Goal: Information Seeking & Learning: Learn about a topic

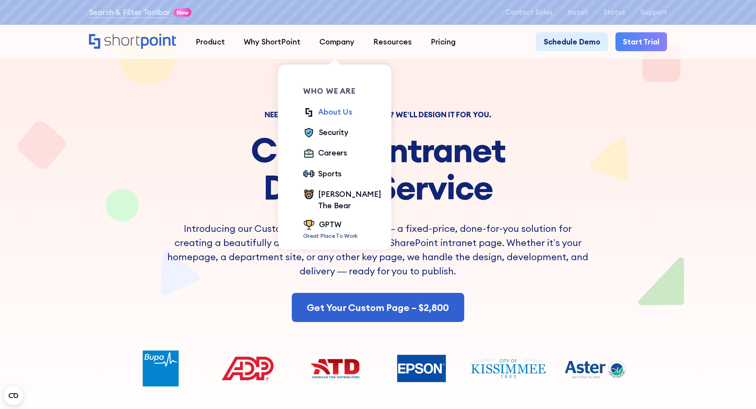
click at [326, 113] on div "About Us" at bounding box center [335, 111] width 34 height 11
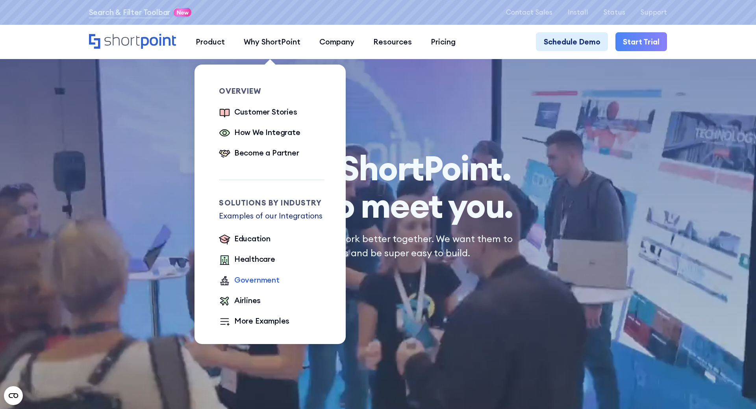
click at [246, 279] on div "Government" at bounding box center [256, 279] width 45 height 11
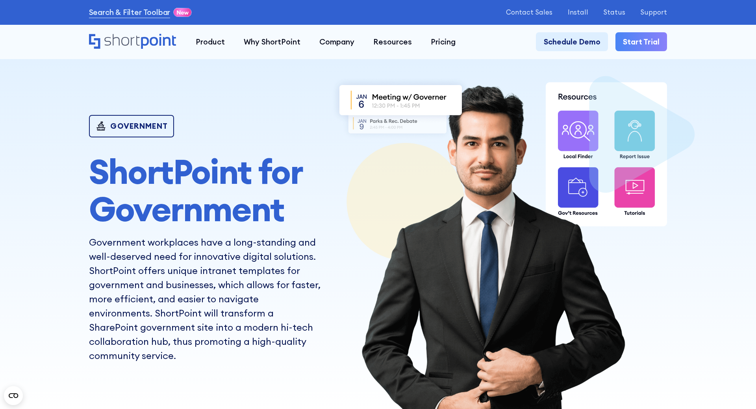
click at [140, 124] on div "Government" at bounding box center [138, 125] width 57 height 7
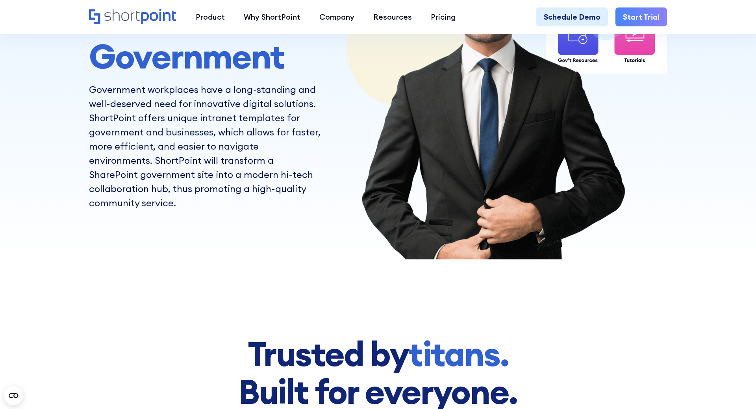
scroll to position [281, 0]
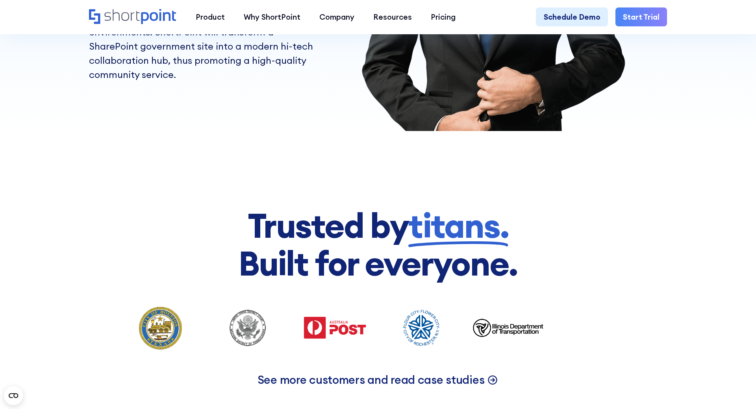
click at [353, 380] on p "See more customers and read case studies" at bounding box center [370, 379] width 227 height 15
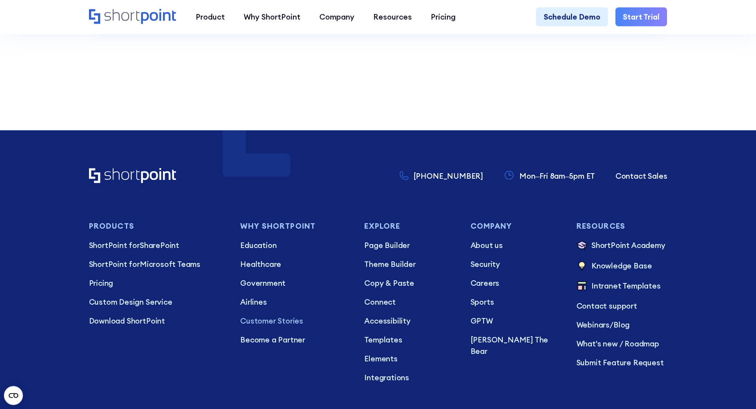
scroll to position [3734, 0]
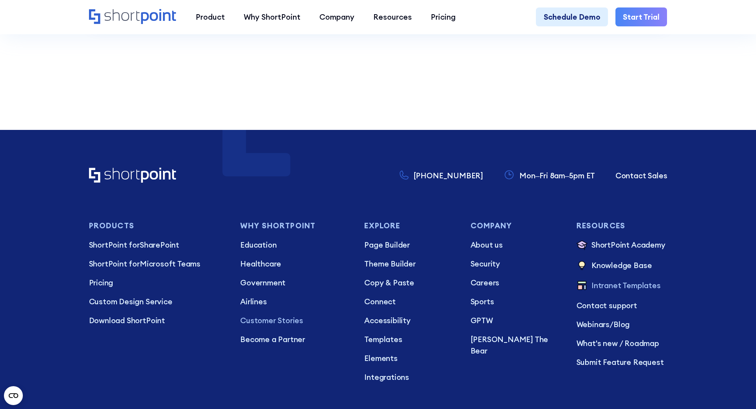
click at [606, 280] on p "Intranet Templates" at bounding box center [625, 286] width 69 height 13
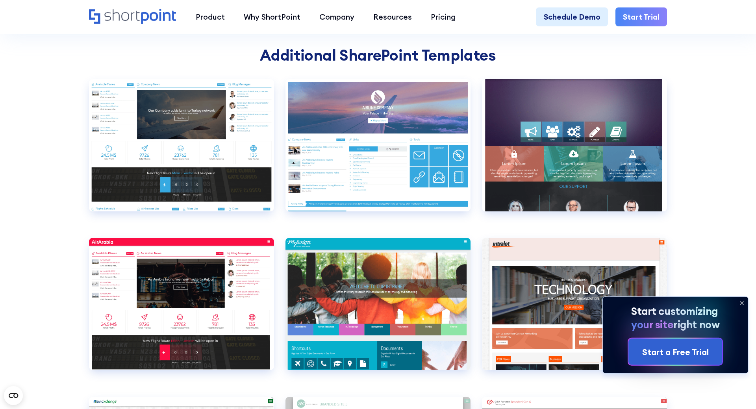
scroll to position [2851, 0]
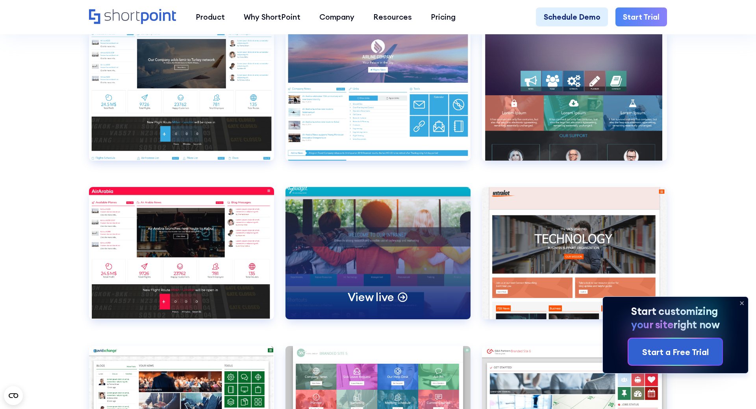
click at [385, 244] on div "View live" at bounding box center [377, 253] width 185 height 132
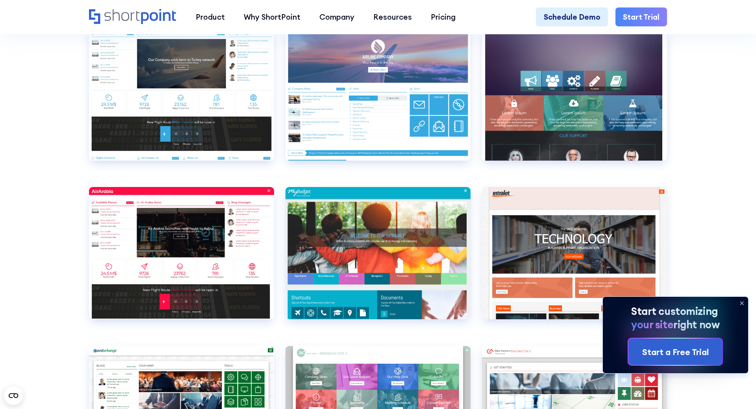
click at [740, 303] on icon at bounding box center [741, 303] width 13 height 13
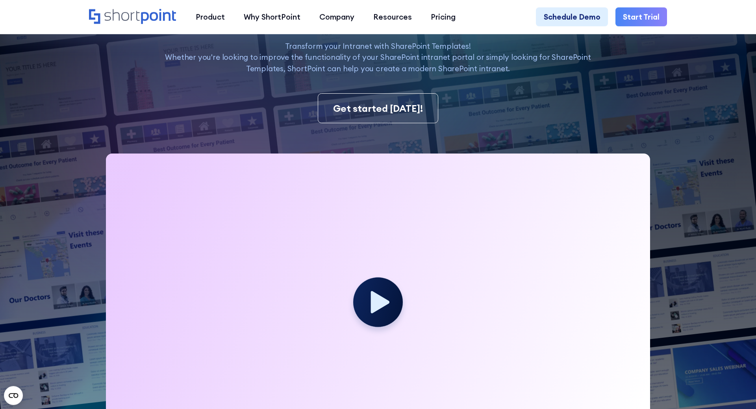
scroll to position [0, 0]
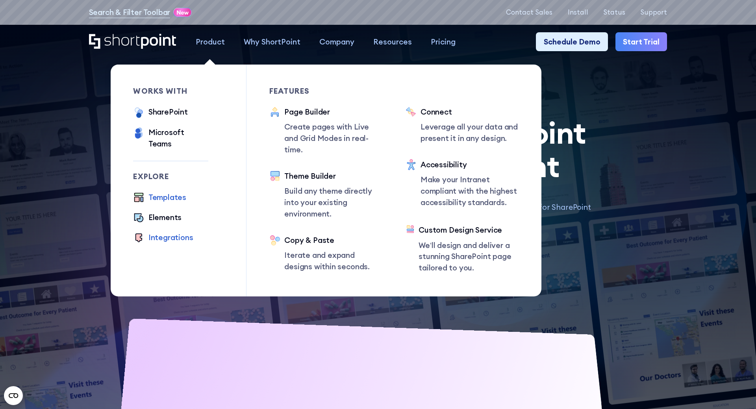
click at [164, 232] on div "Integrations" at bounding box center [170, 237] width 45 height 11
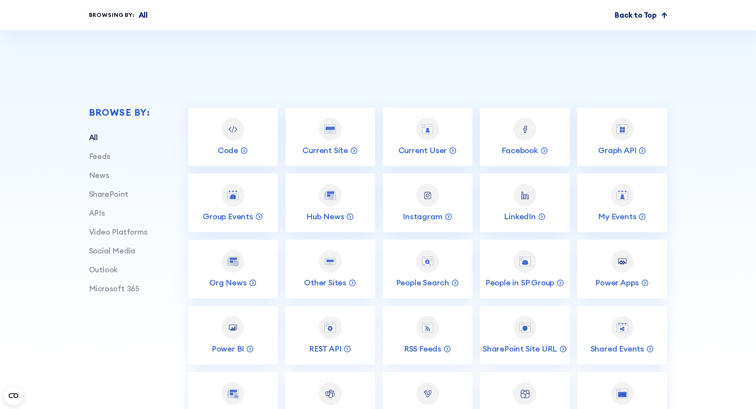
scroll to position [281, 0]
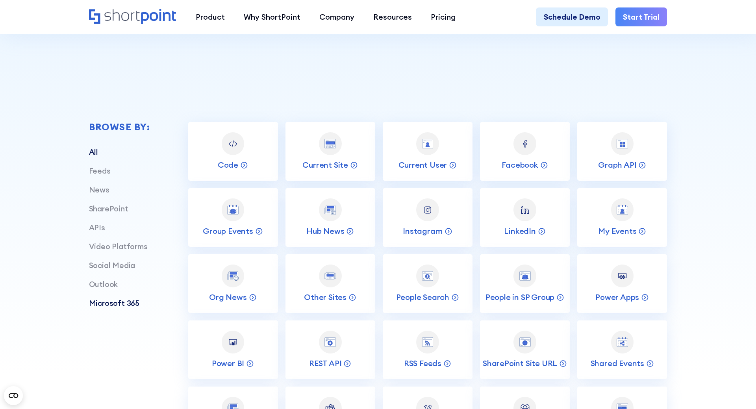
click at [120, 303] on link "Microsoft 365" at bounding box center [114, 302] width 51 height 9
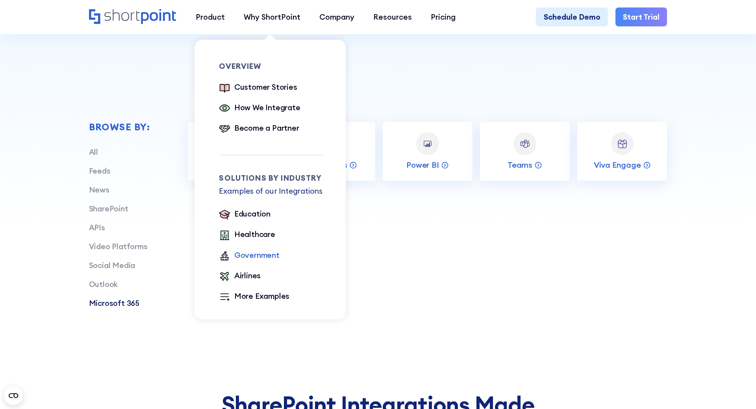
click at [252, 254] on div "Government" at bounding box center [256, 255] width 45 height 11
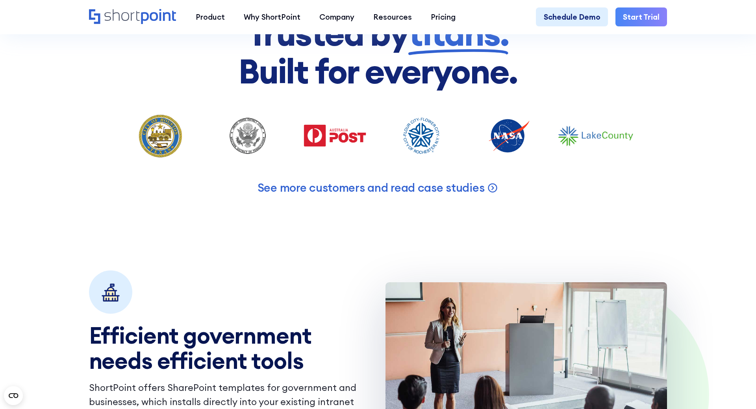
scroll to position [482, 0]
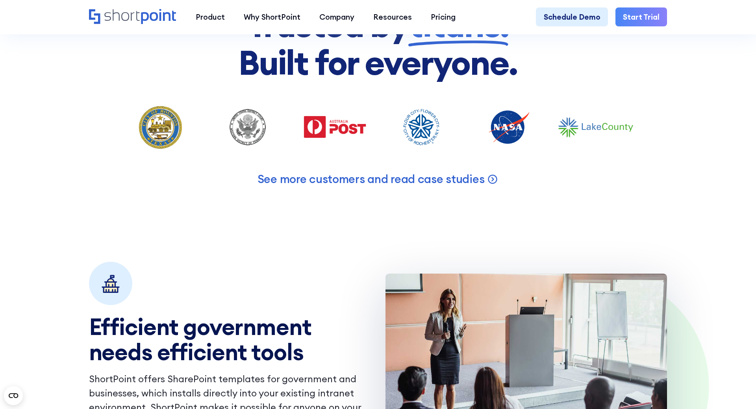
click at [244, 130] on img at bounding box center [248, 127] width 76 height 47
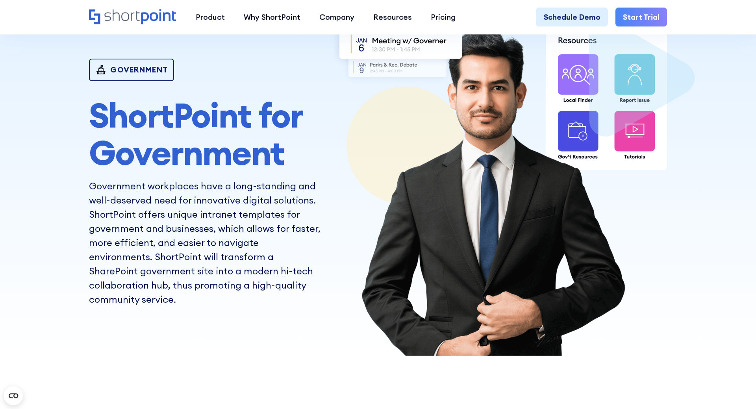
scroll to position [0, 0]
